Goal: Task Accomplishment & Management: Use online tool/utility

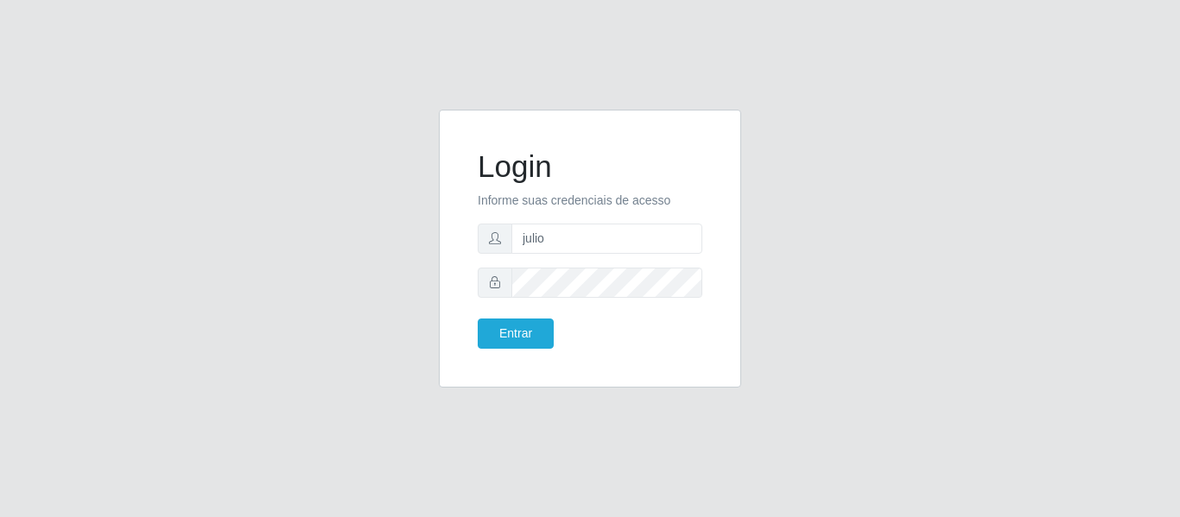
type input "juliomarques@carone"
click at [478, 319] on button "Entrar" at bounding box center [516, 334] width 76 height 30
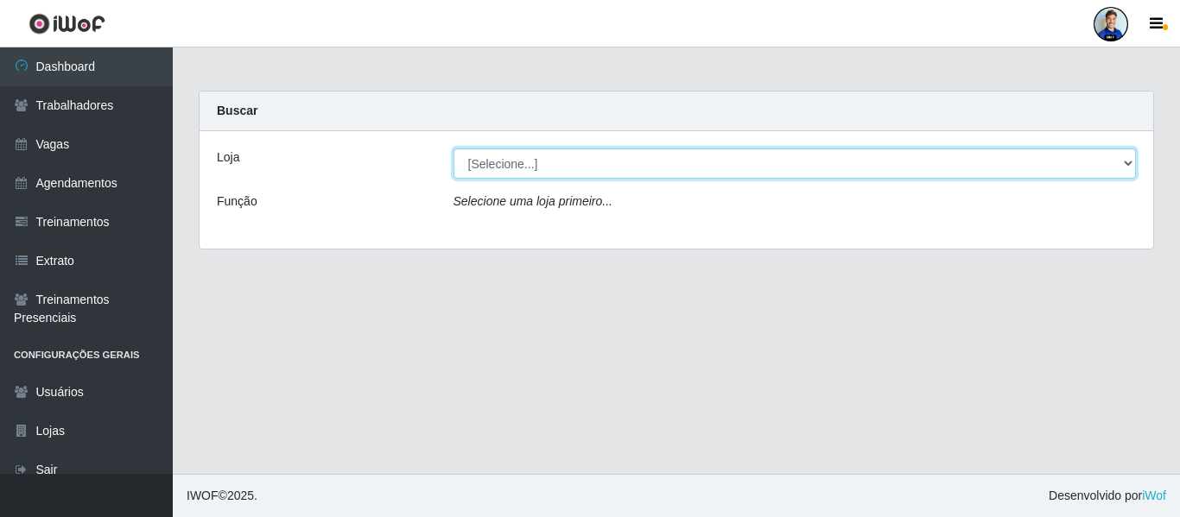
click at [498, 159] on select "[Selecione...] [GEOGRAPHIC_DATA] - [GEOGRAPHIC_DATA] [GEOGRAPHIC_DATA] - [GEOGR…" at bounding box center [794, 164] width 683 height 30
select select "528"
click at [453, 149] on select "[Selecione...] [GEOGRAPHIC_DATA] - [GEOGRAPHIC_DATA] [GEOGRAPHIC_DATA] - [GEOGR…" at bounding box center [794, 164] width 683 height 30
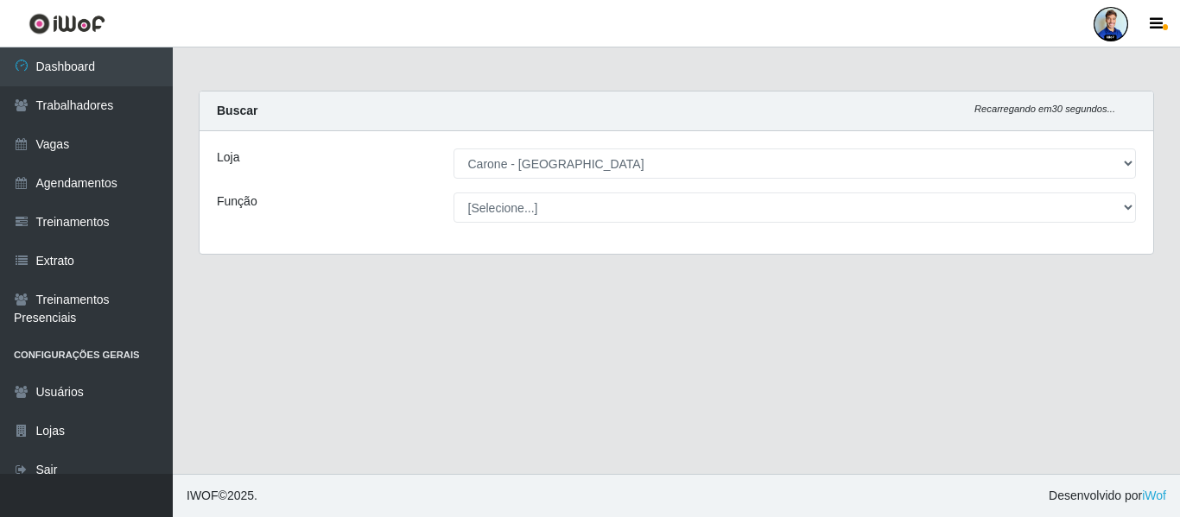
click at [377, 162] on div "Loja" at bounding box center [322, 164] width 237 height 30
